Goal: Find specific page/section: Find specific page/section

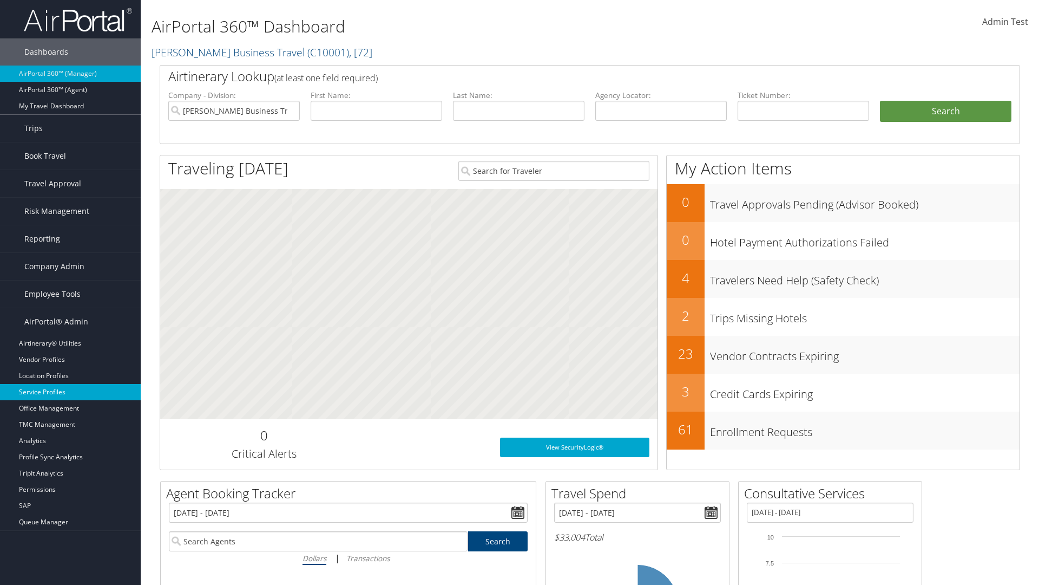
click at [70, 392] on link "Service Profiles" at bounding box center [70, 392] width 141 height 16
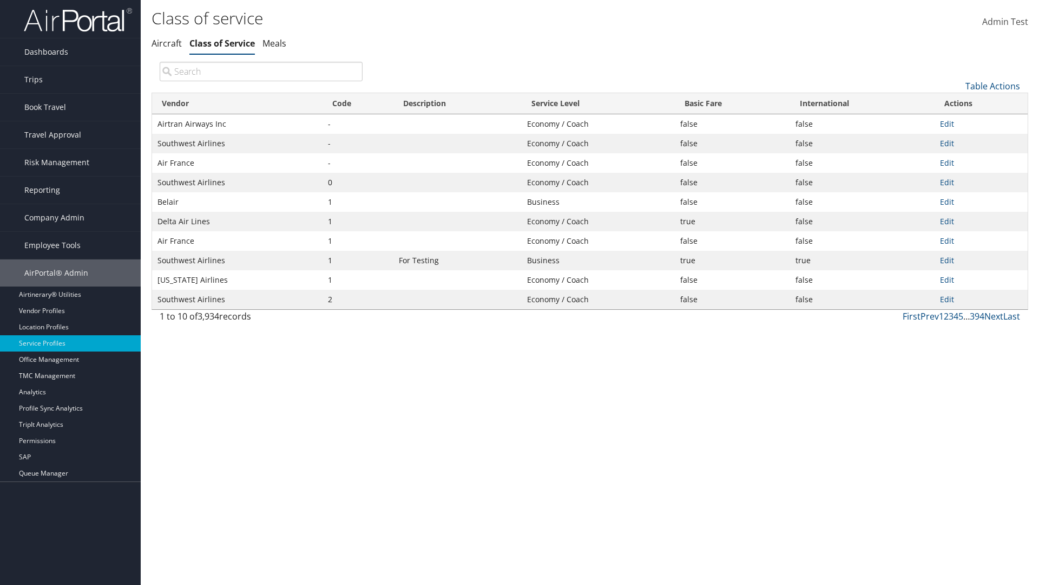
click at [358, 103] on th "Code" at bounding box center [358, 103] width 71 height 21
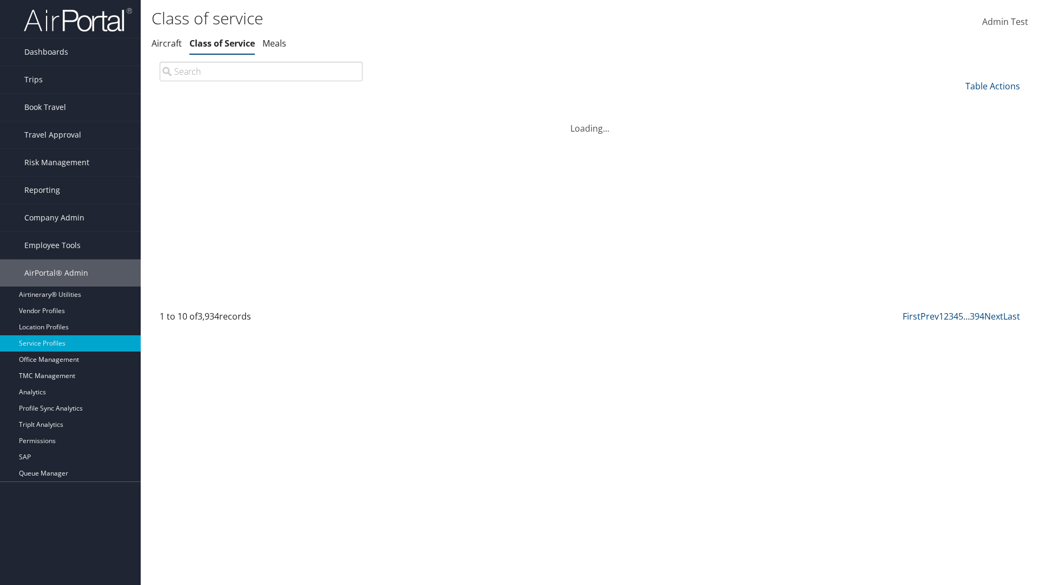
click at [358, 103] on th "Code" at bounding box center [358, 103] width 71 height 21
click at [993, 86] on link "Table Actions" at bounding box center [993, 86] width 55 height 12
